Goal: Transaction & Acquisition: Download file/media

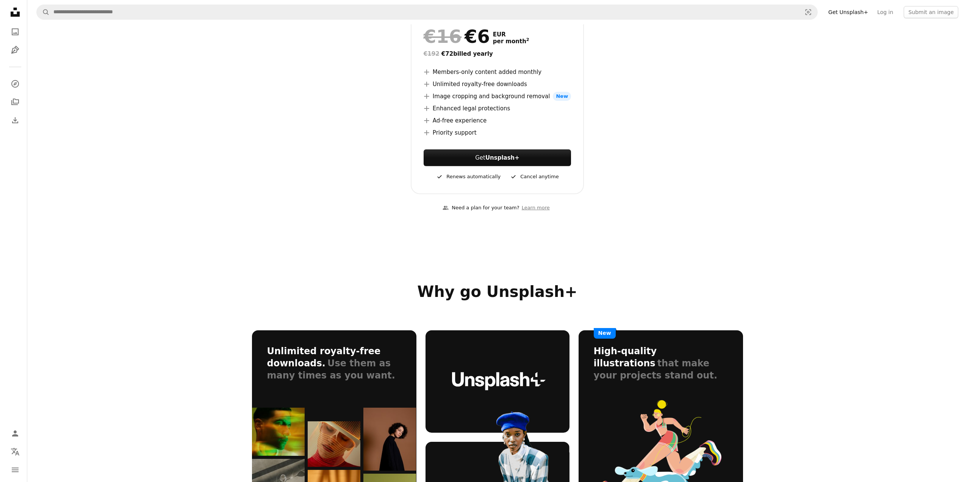
scroll to position [152, 0]
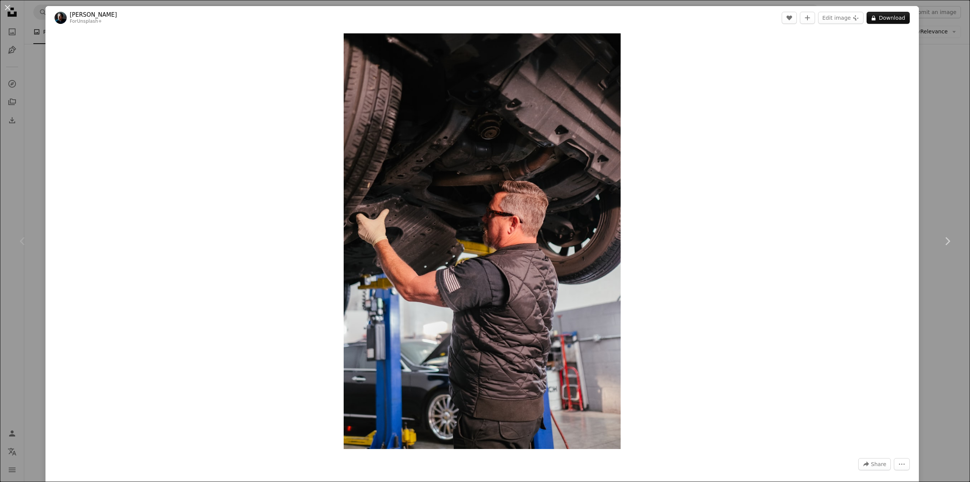
click at [64, 14] on img at bounding box center [61, 18] width 12 height 12
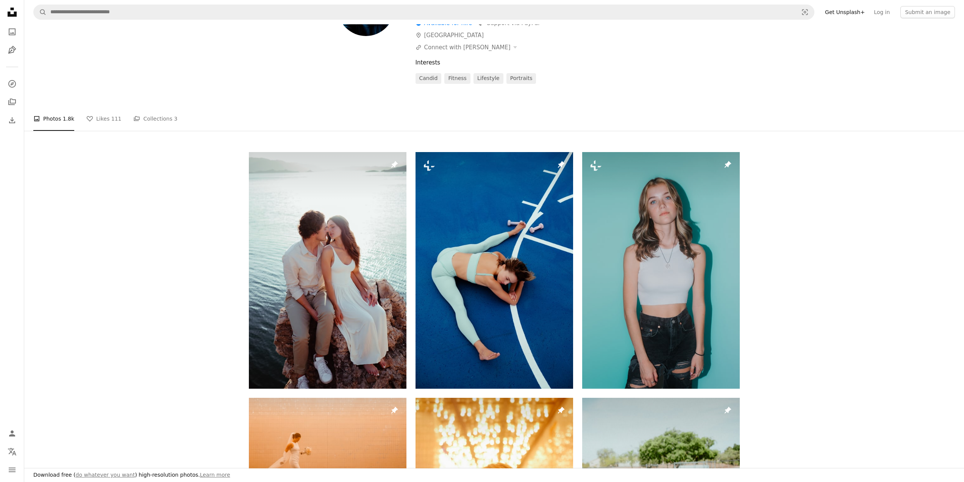
scroll to position [76, 0]
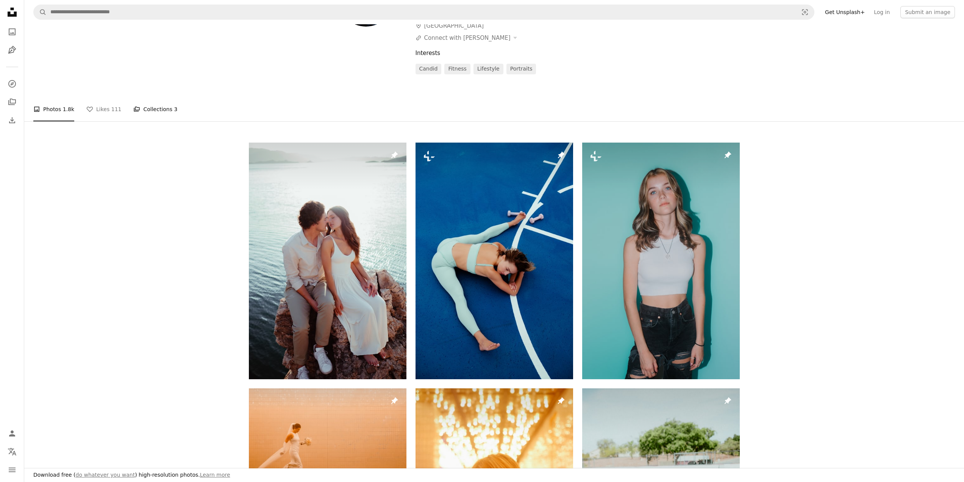
click at [143, 101] on link "A stack of folders Collections 3" at bounding box center [155, 109] width 44 height 24
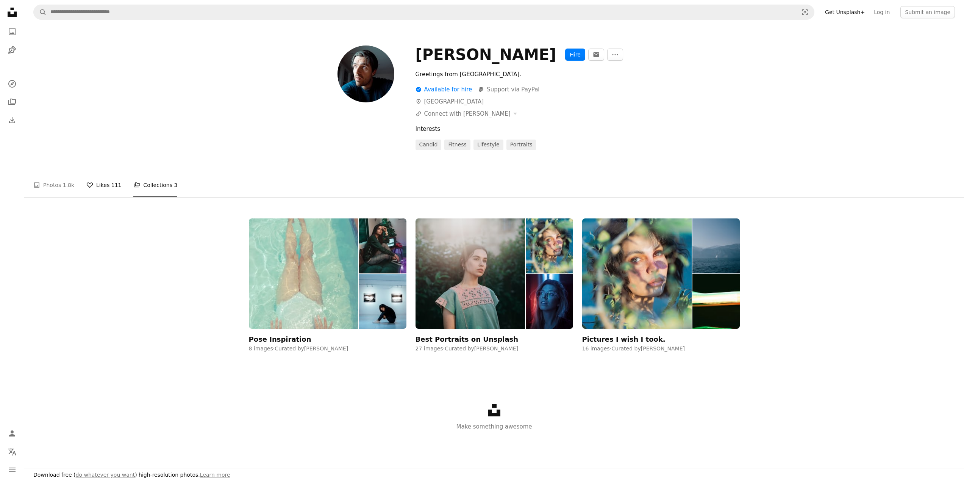
click at [92, 183] on link "A heart Likes 111" at bounding box center [103, 185] width 35 height 24
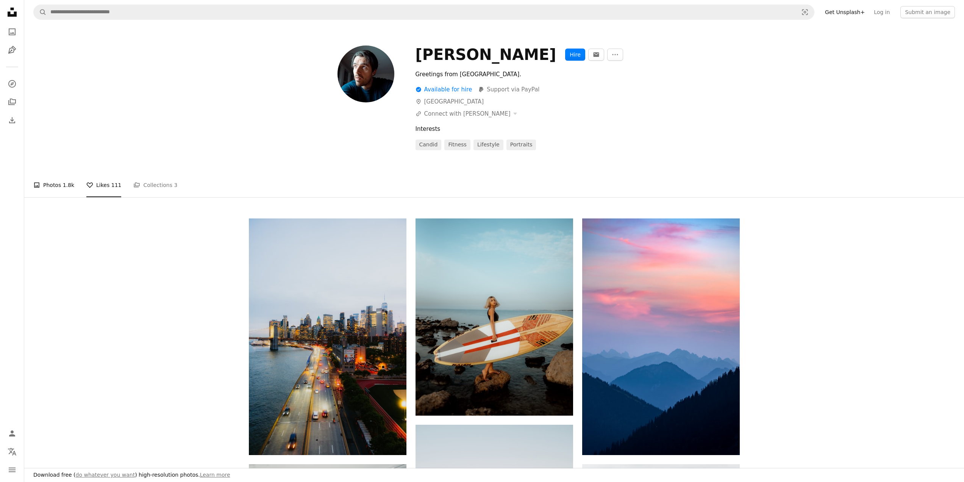
click at [35, 194] on link "A photo Photos 1.8k" at bounding box center [53, 185] width 41 height 24
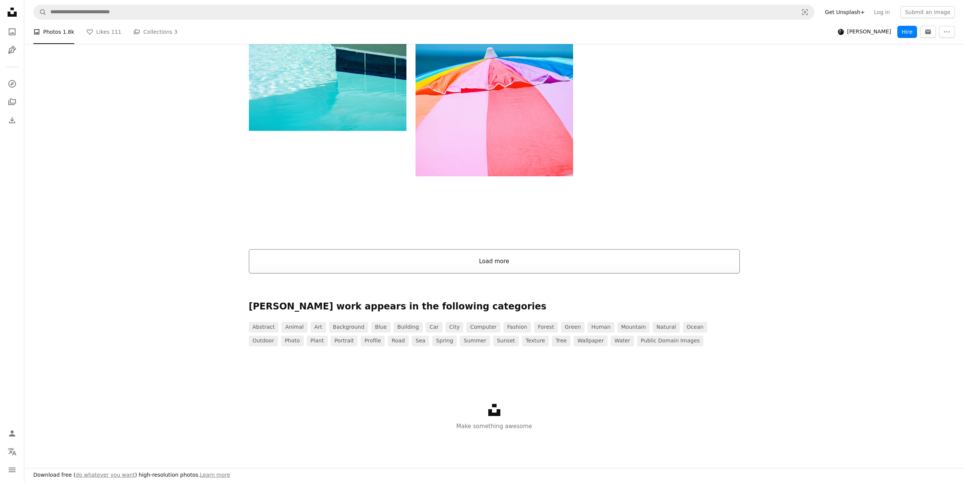
scroll to position [1441, 0]
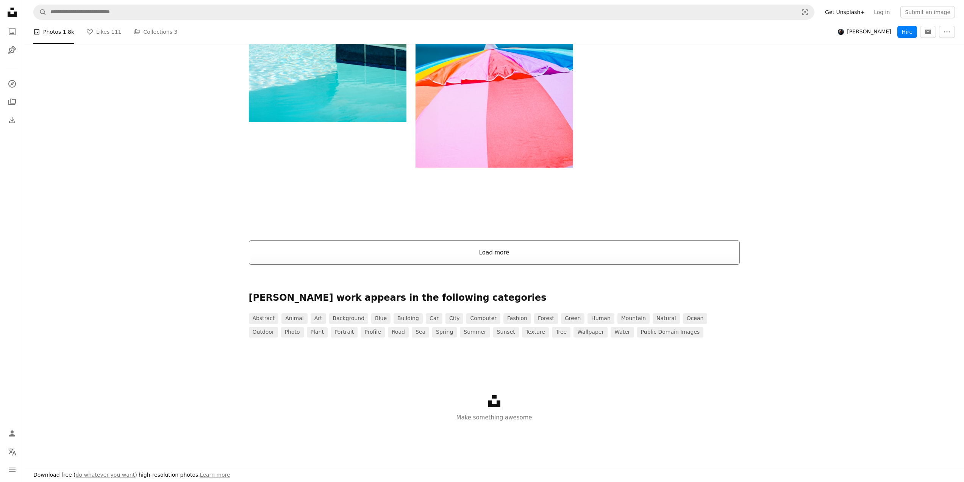
click at [390, 253] on button "Load more" at bounding box center [494, 252] width 491 height 24
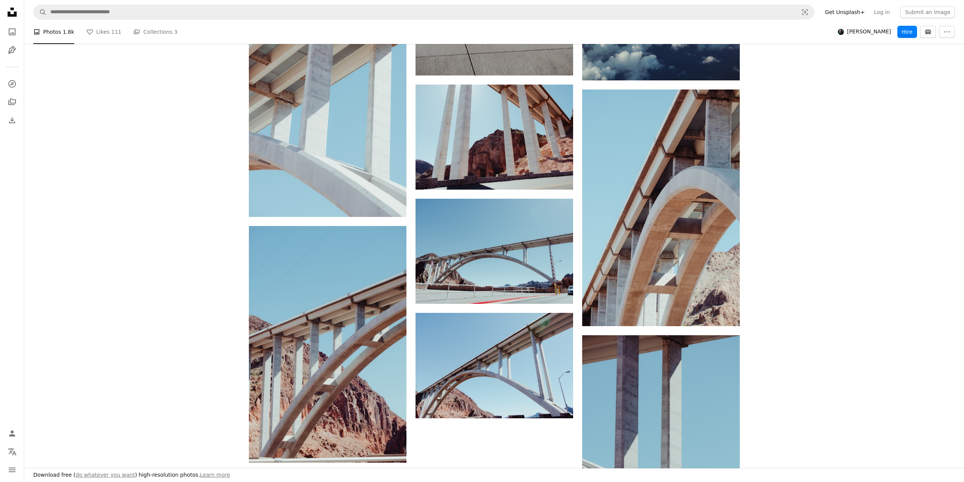
scroll to position [5950, 0]
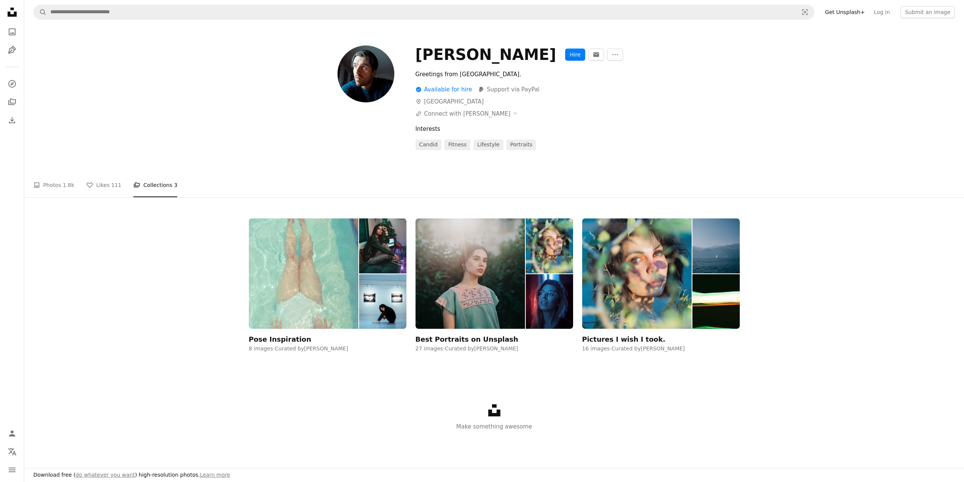
drag, startPoint x: 423, startPoint y: 216, endPoint x: 423, endPoint y: 211, distance: 5.7
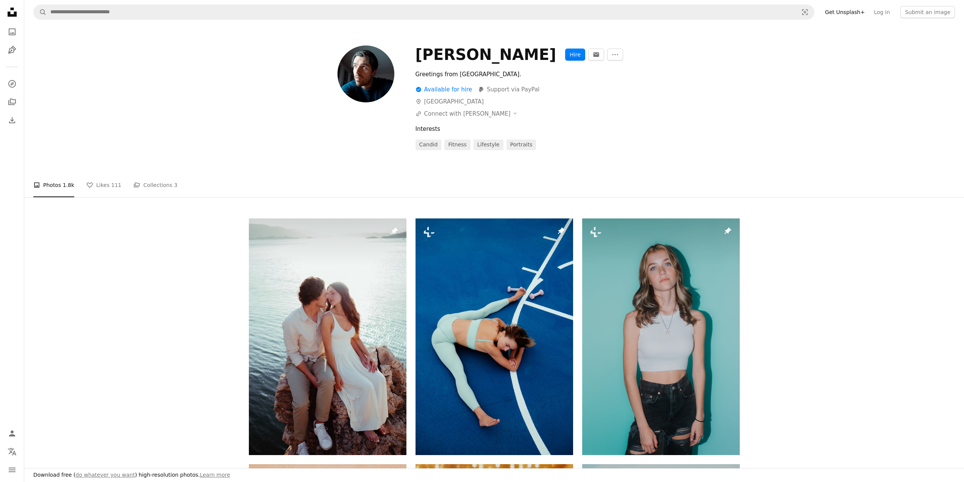
scroll to position [76, 0]
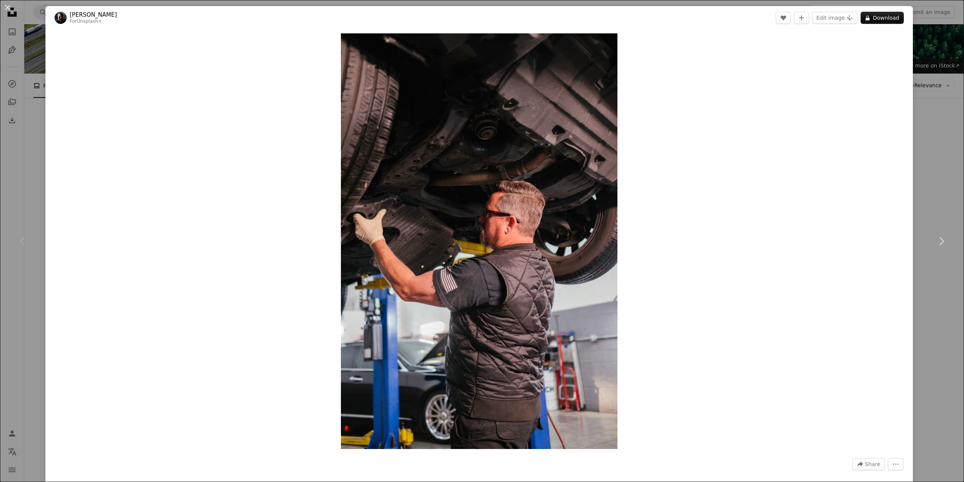
scroll to position [152, 0]
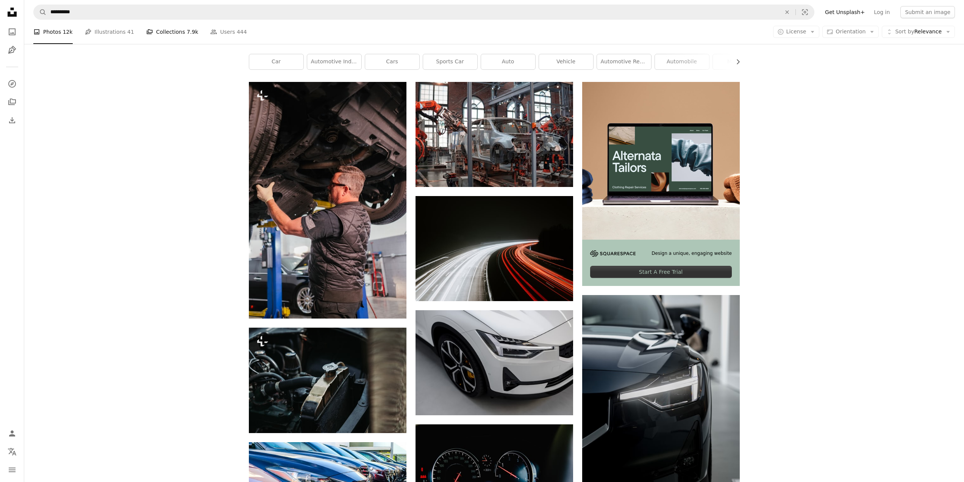
click at [171, 35] on link "A stack of folders Collections 7.9k" at bounding box center [172, 32] width 52 height 24
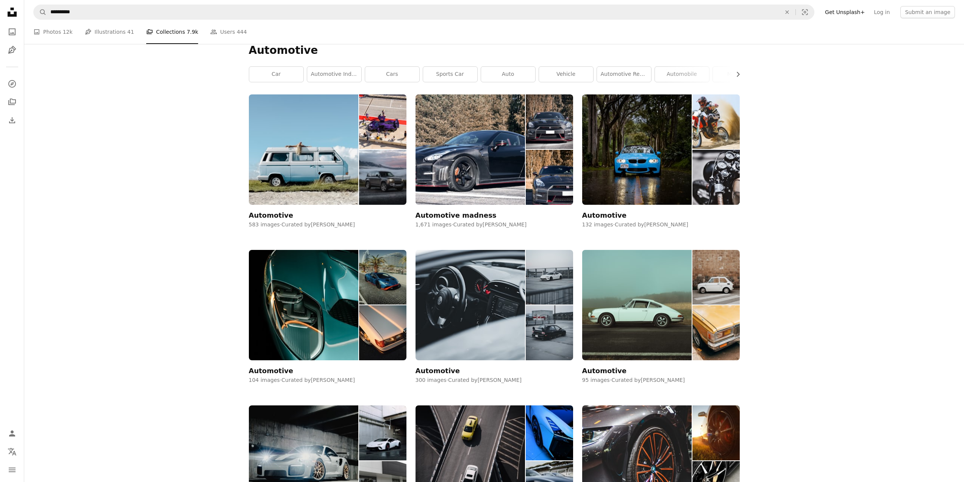
scroll to position [227, 0]
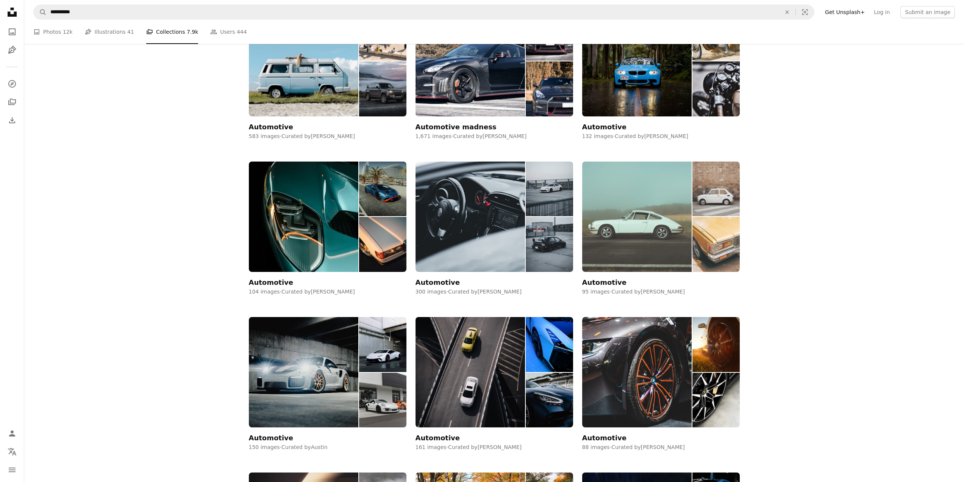
click at [665, 195] on img at bounding box center [637, 216] width 110 height 110
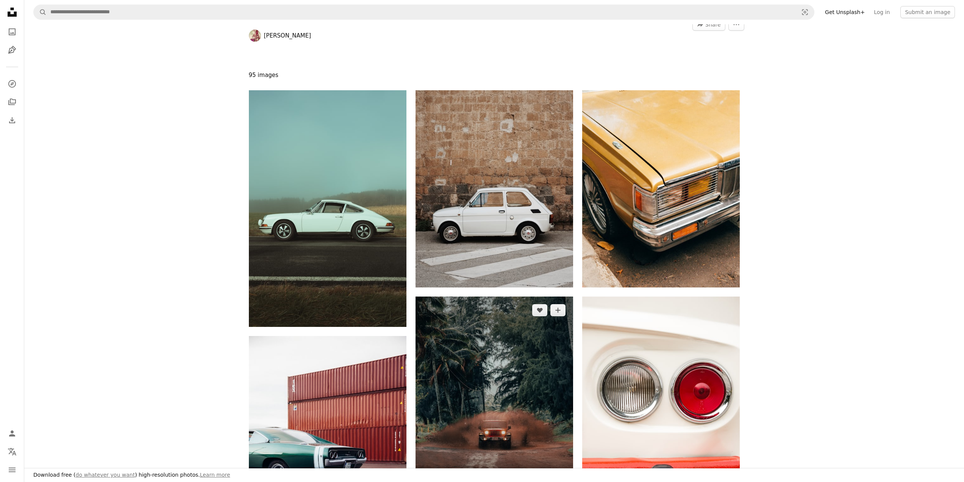
scroll to position [227, 0]
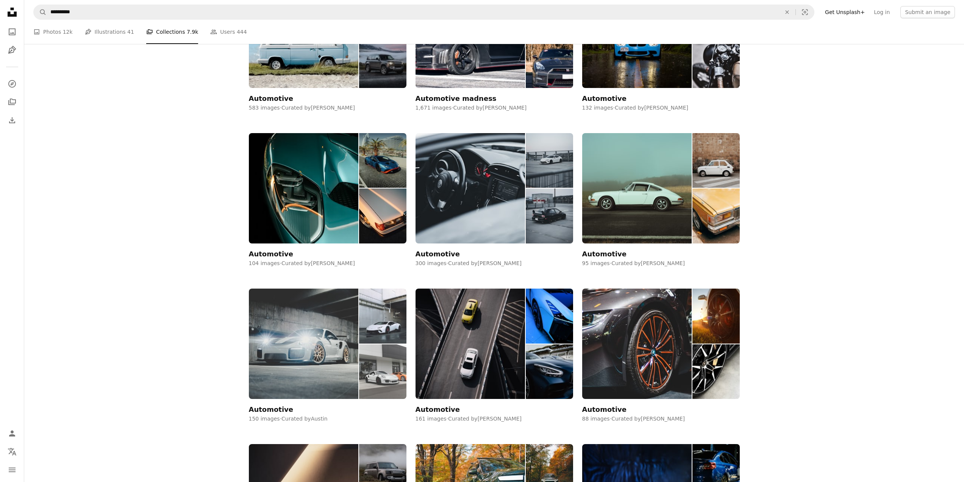
scroll to position [379, 0]
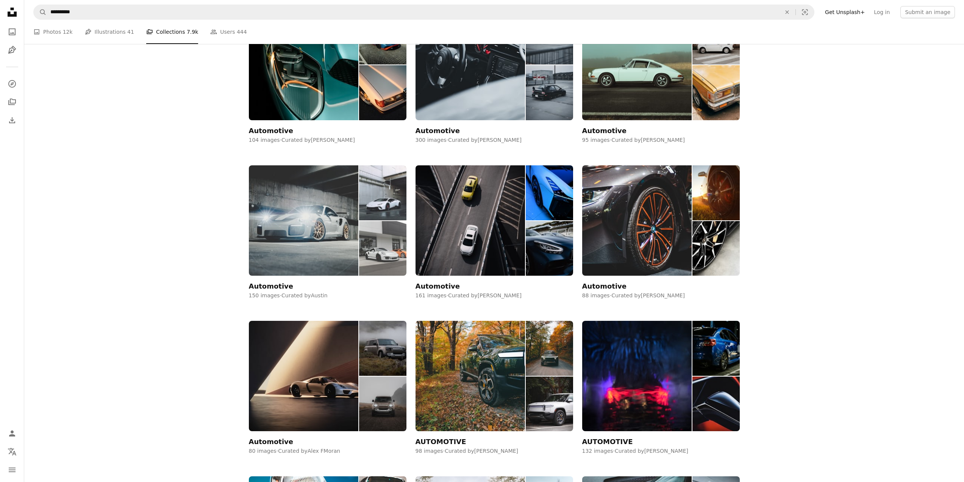
click at [350, 210] on img at bounding box center [304, 220] width 110 height 110
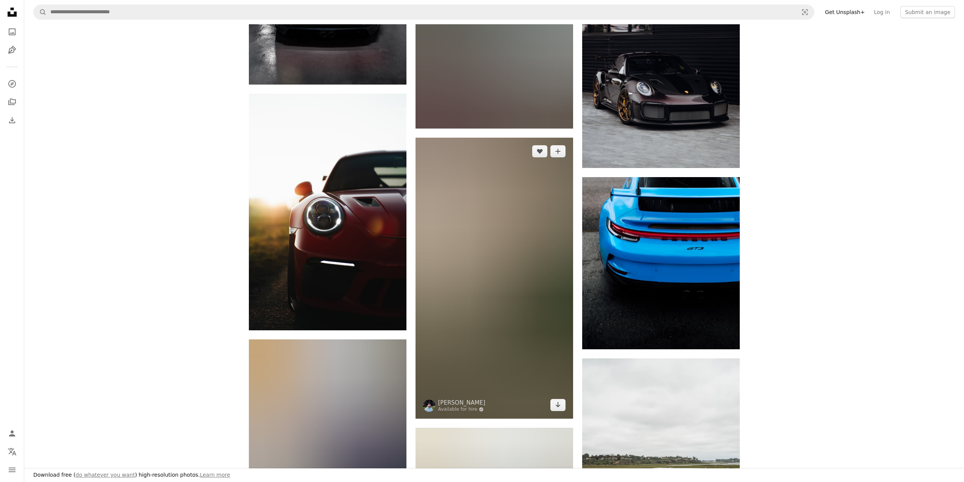
scroll to position [834, 0]
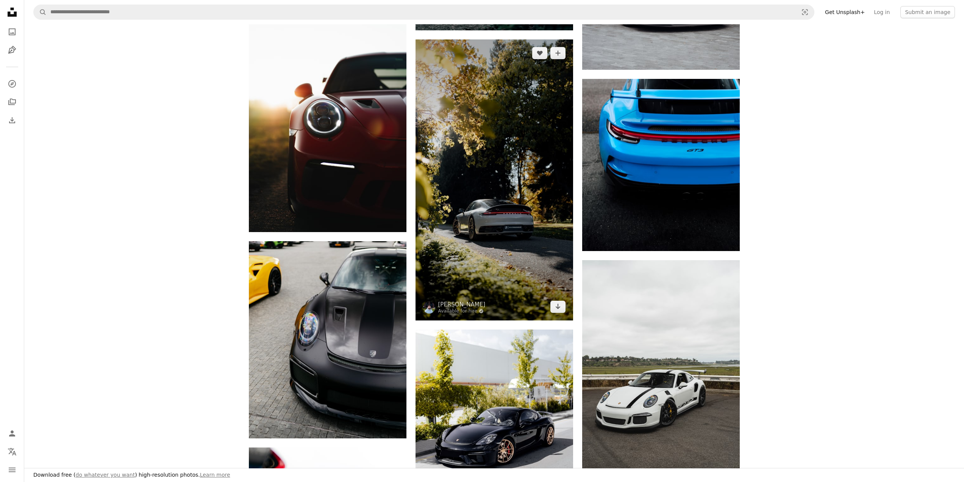
click at [504, 180] on img at bounding box center [495, 179] width 158 height 280
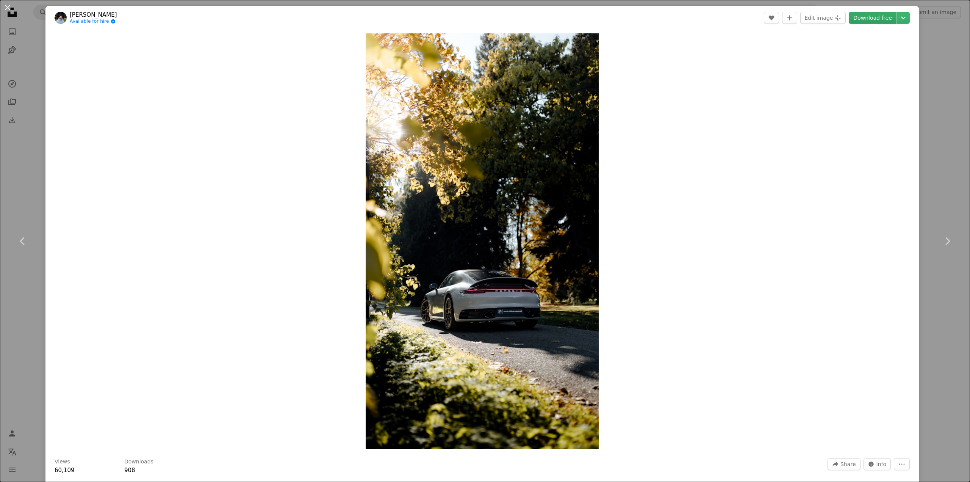
click at [869, 17] on link "Download free" at bounding box center [873, 18] width 48 height 12
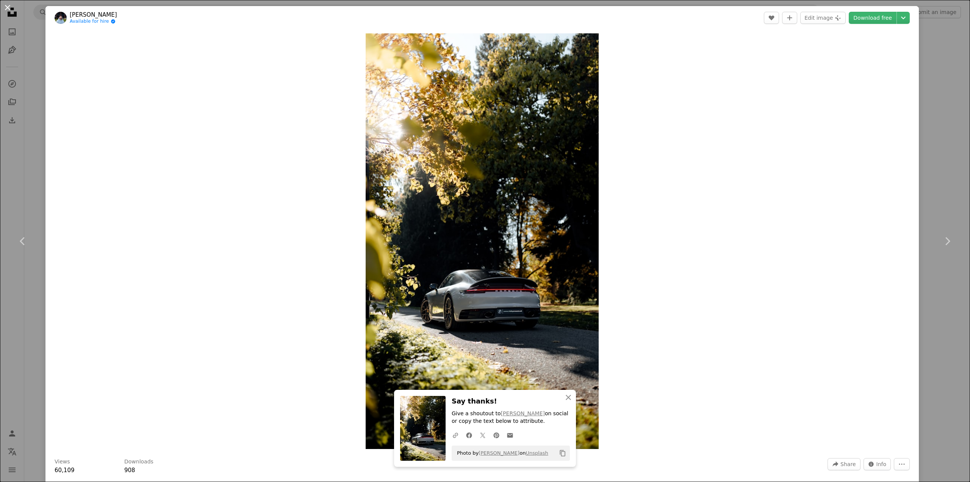
click at [10, 12] on button "An X shape" at bounding box center [7, 7] width 9 height 9
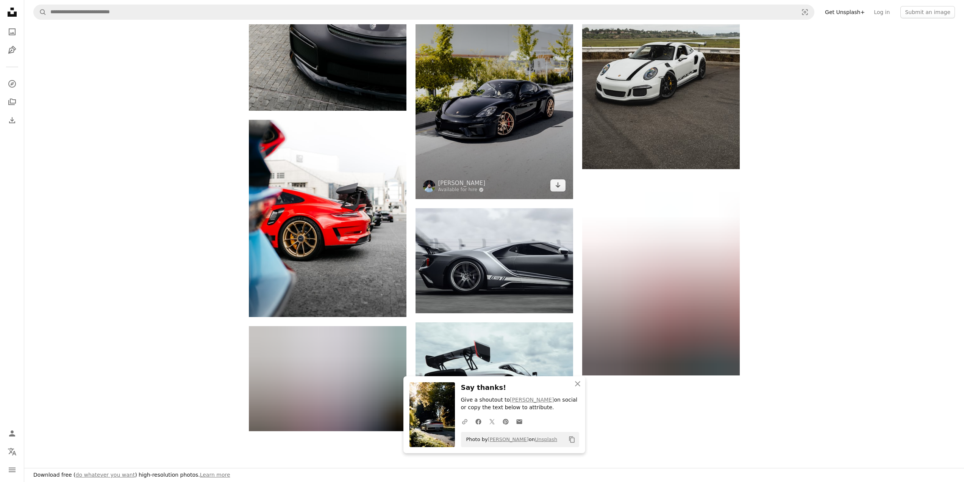
scroll to position [1326, 0]
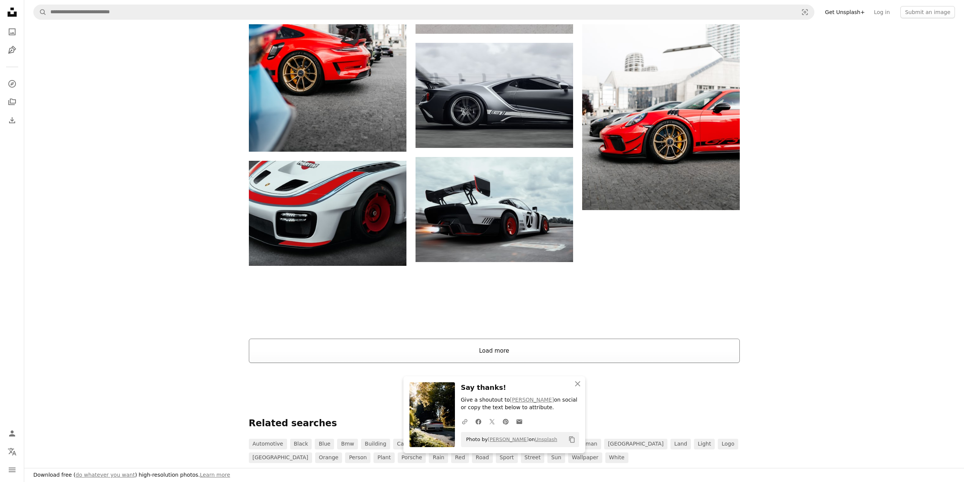
click at [534, 342] on button "Load more" at bounding box center [494, 350] width 491 height 24
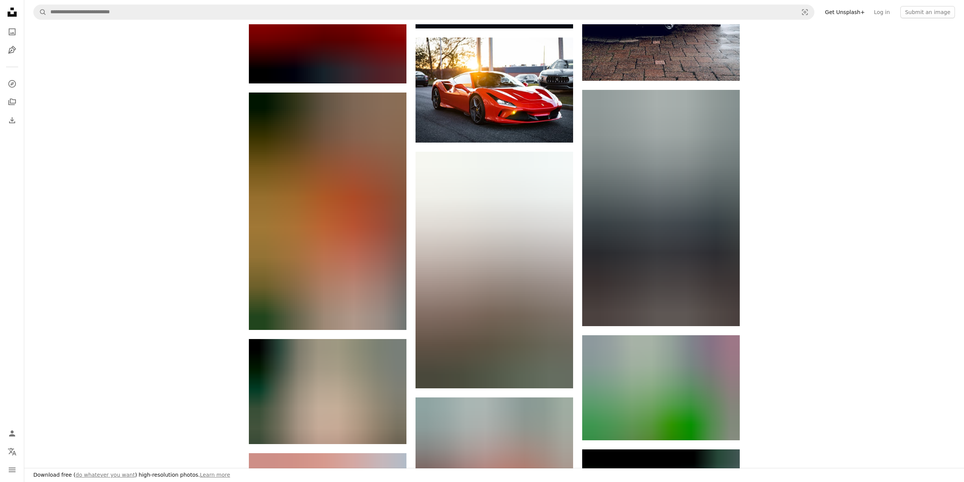
scroll to position [5911, 0]
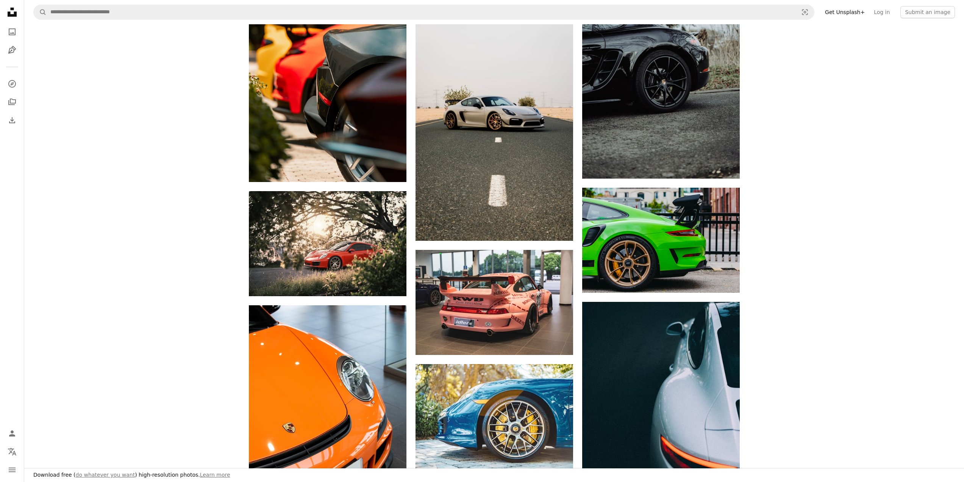
click at [8, 16] on icon at bounding box center [12, 12] width 9 height 9
